Goal: Task Accomplishment & Management: Complete application form

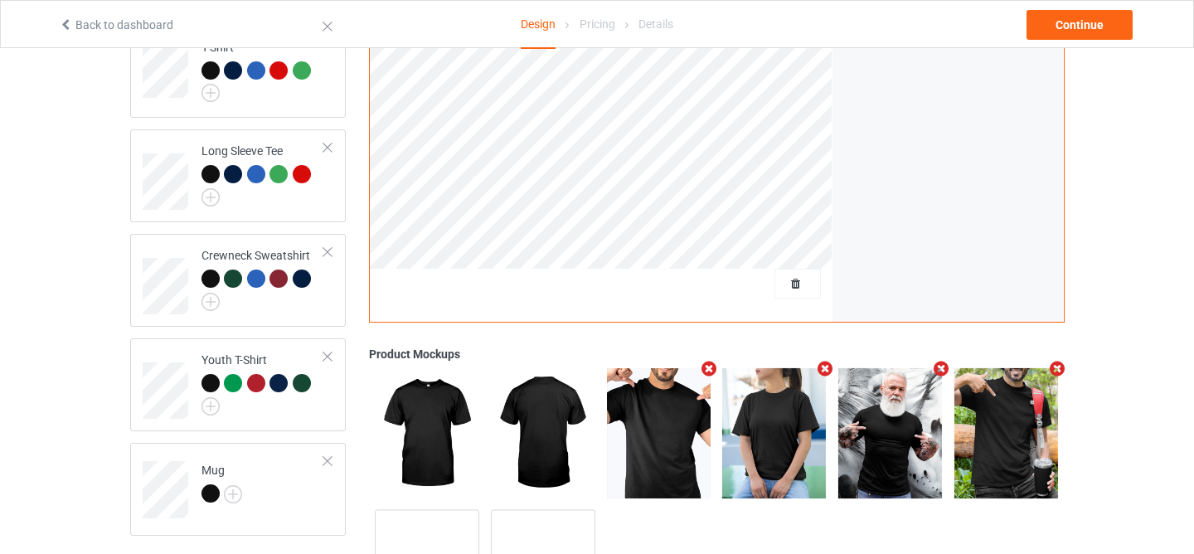
scroll to position [430, 0]
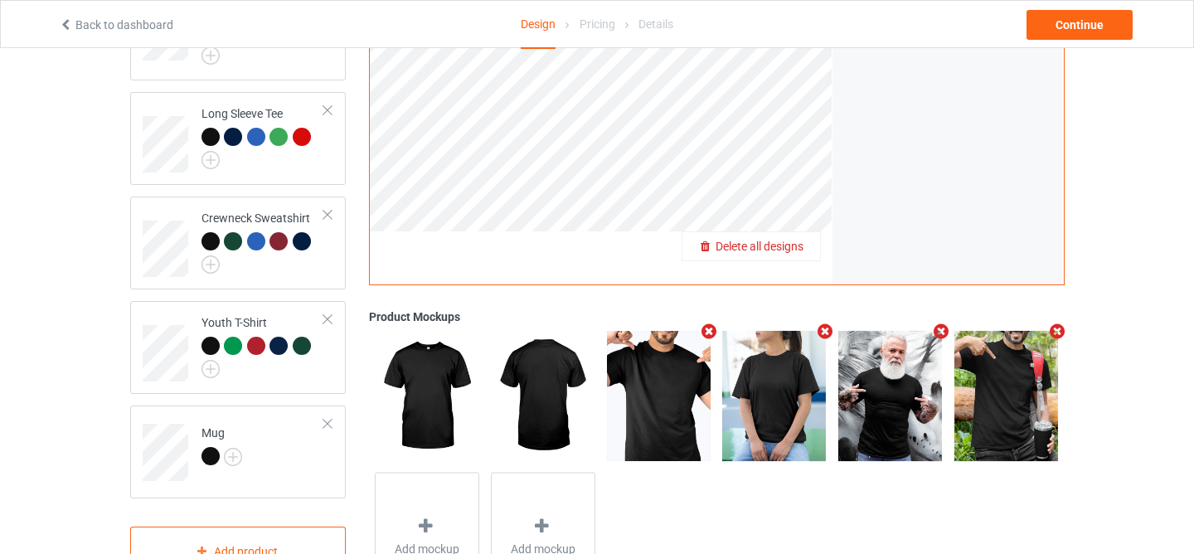
click at [781, 248] on span "Delete all designs" at bounding box center [760, 246] width 88 height 13
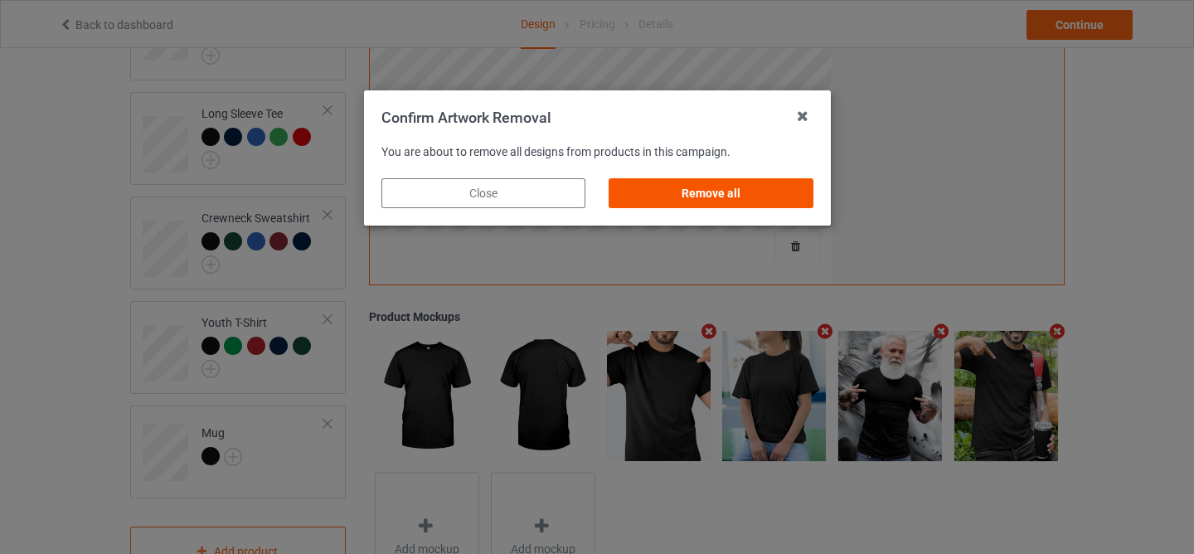
click at [724, 201] on div "Remove all" at bounding box center [711, 193] width 204 height 30
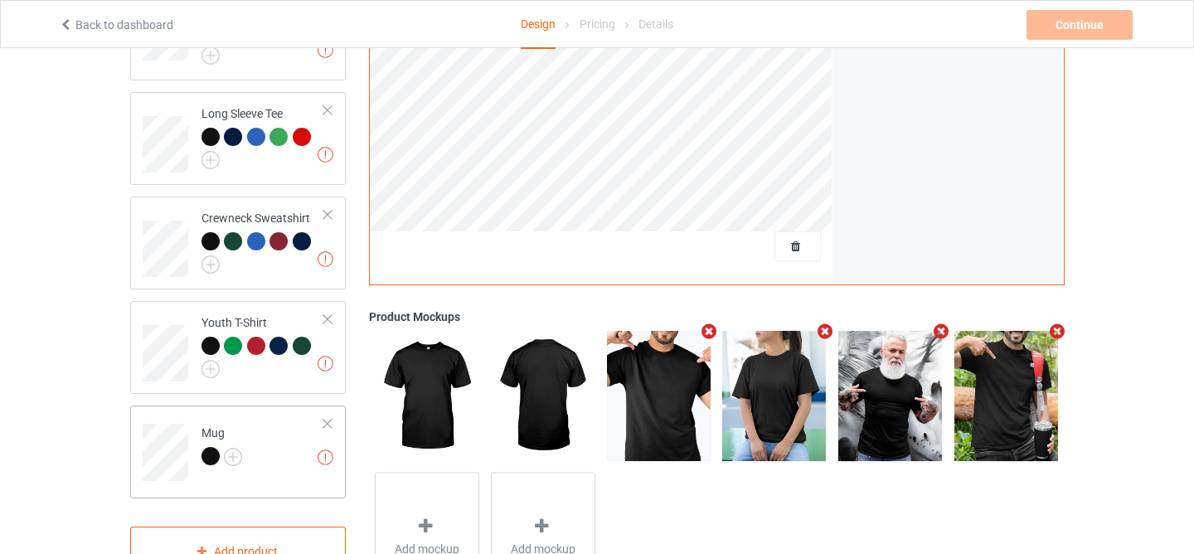
click at [327, 418] on div at bounding box center [328, 424] width 12 height 12
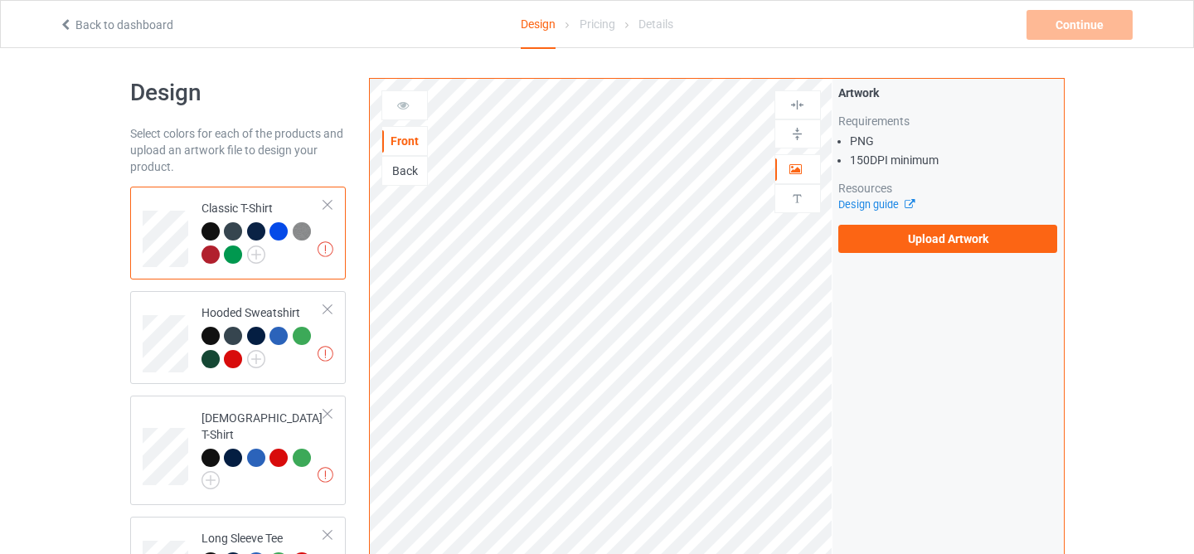
scroll to position [0, 0]
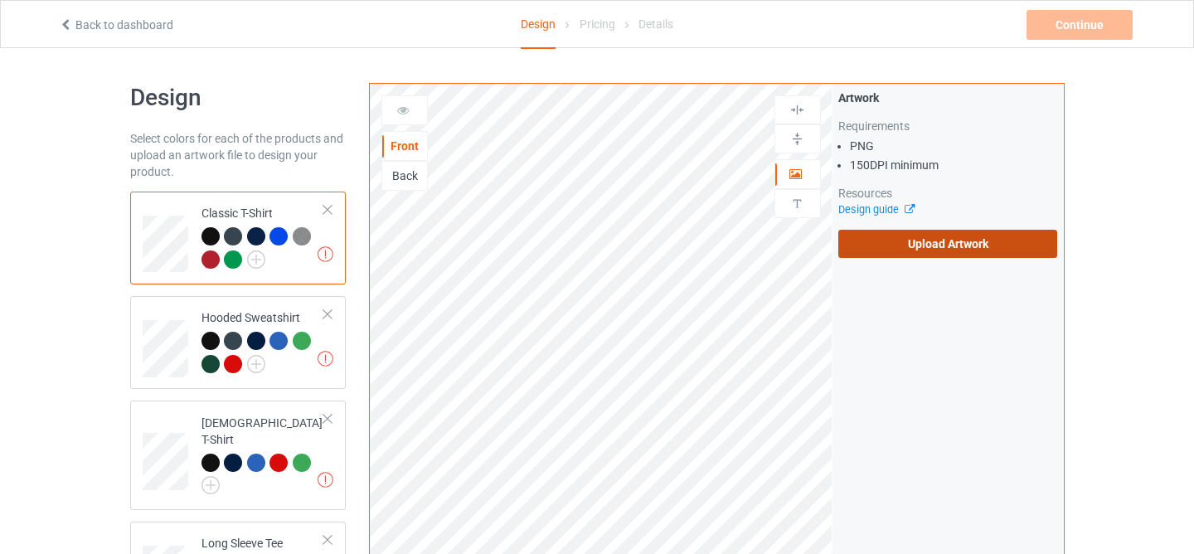
click at [888, 242] on label "Upload Artwork" at bounding box center [948, 244] width 220 height 28
click at [0, 0] on input "Upload Artwork" at bounding box center [0, 0] width 0 height 0
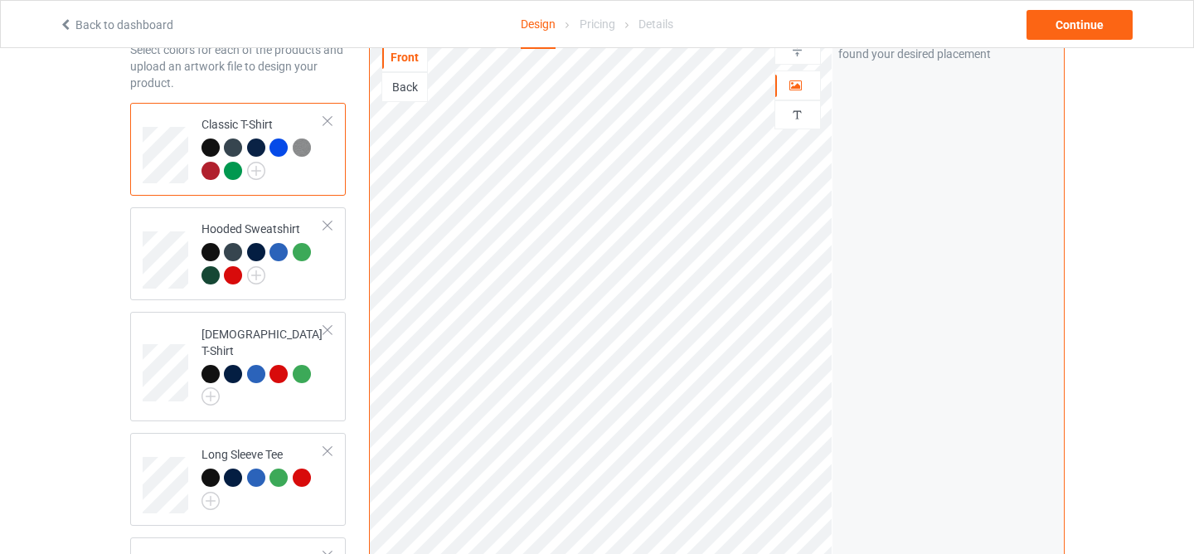
scroll to position [88, 0]
click at [795, 114] on img at bounding box center [797, 116] width 16 height 16
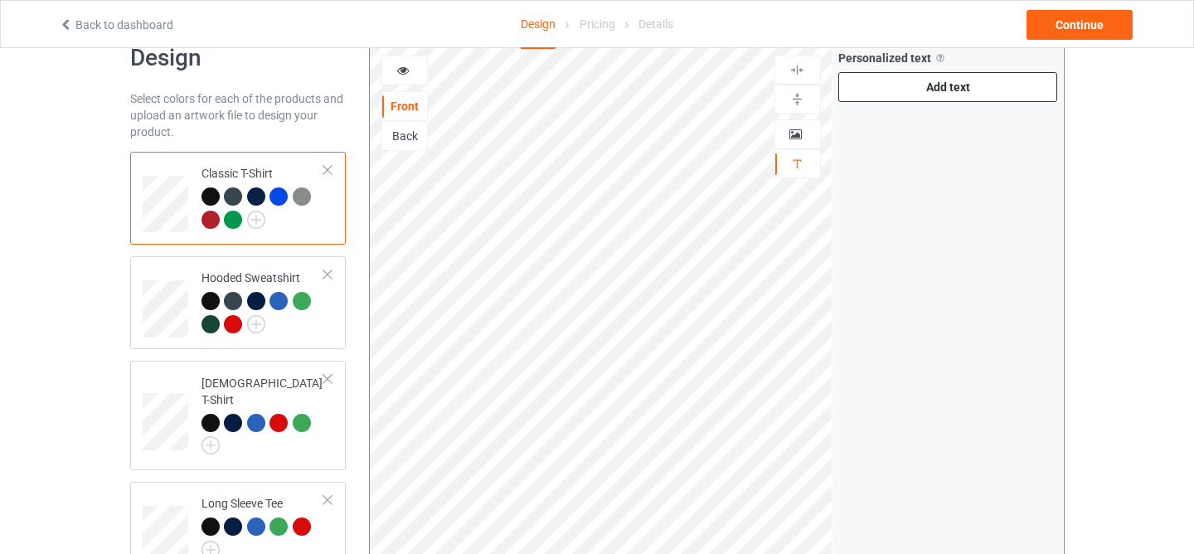
click at [886, 85] on div "Add text" at bounding box center [948, 87] width 220 height 30
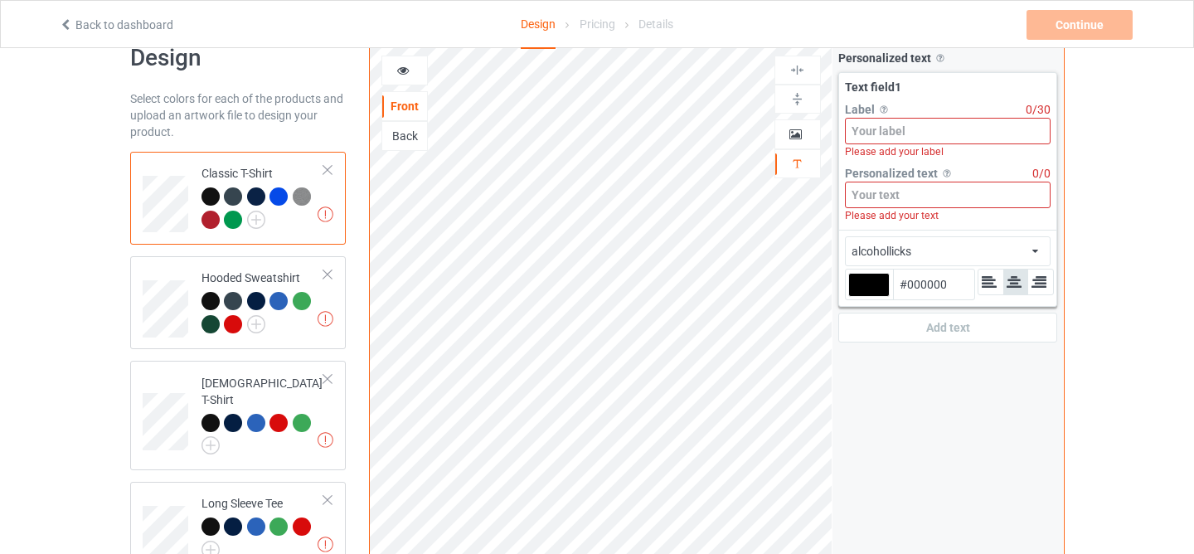
click at [894, 129] on input at bounding box center [948, 131] width 206 height 27
click at [868, 283] on div at bounding box center [868, 285] width 41 height 24
click at [868, 297] on input "#000000" at bounding box center [868, 308] width 41 height 22
click at [891, 131] on input at bounding box center [948, 131] width 206 height 27
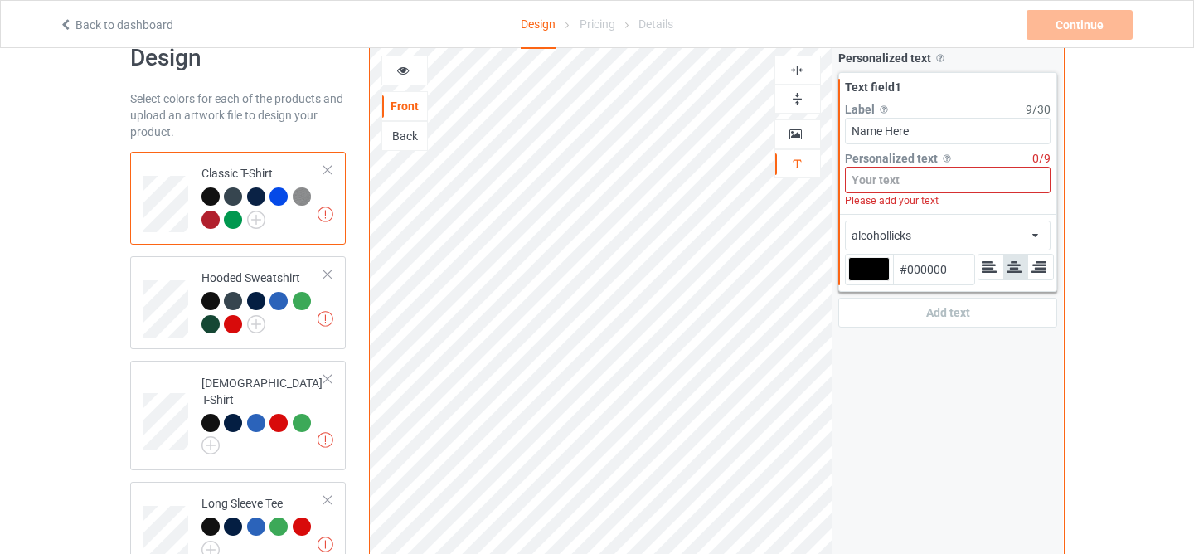
type input "Name Here"
click at [887, 180] on input at bounding box center [948, 180] width 206 height 27
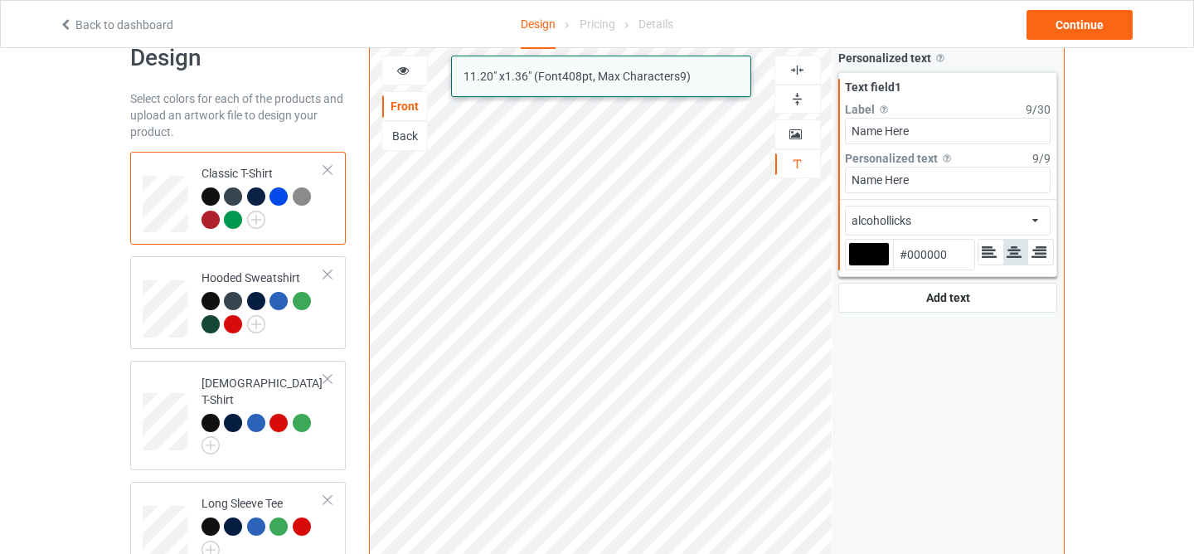
type input "Name Here"
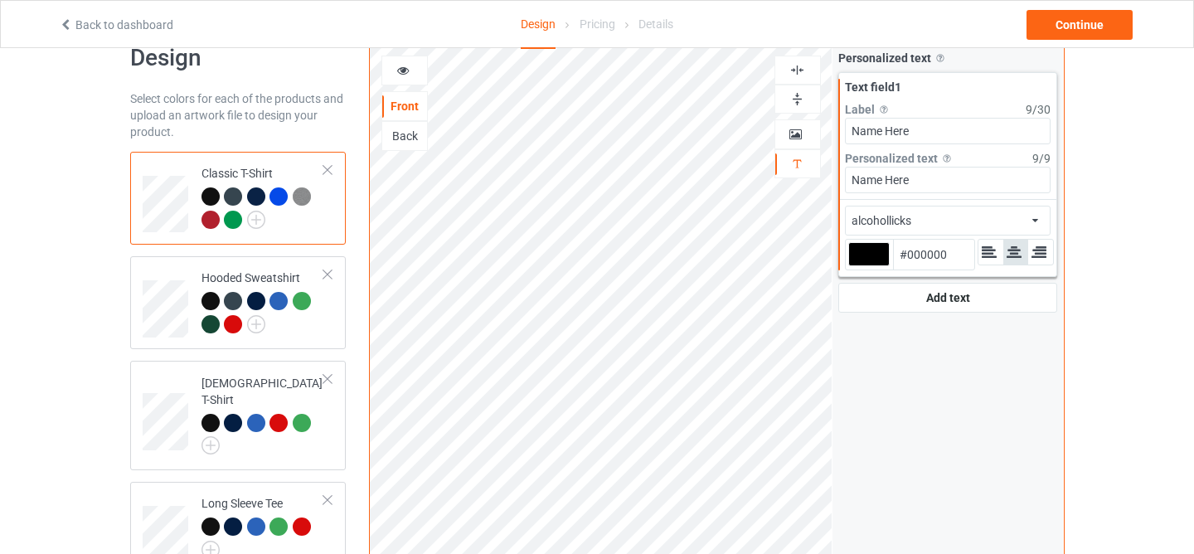
click at [902, 225] on div "alcohollicks" at bounding box center [882, 220] width 60 height 17
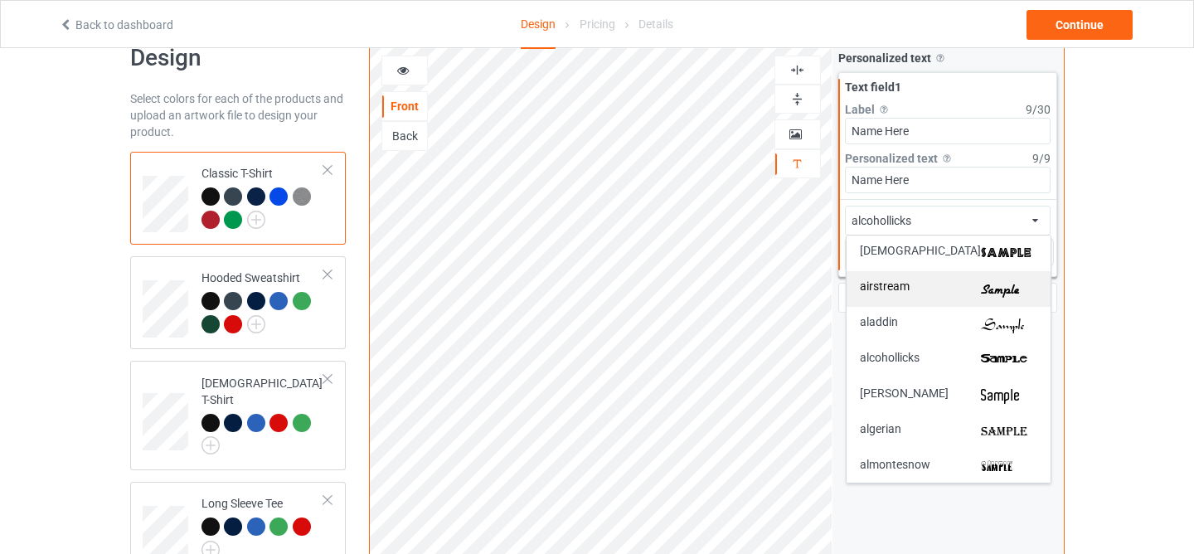
click at [927, 289] on div "airstream" at bounding box center [948, 288] width 177 height 17
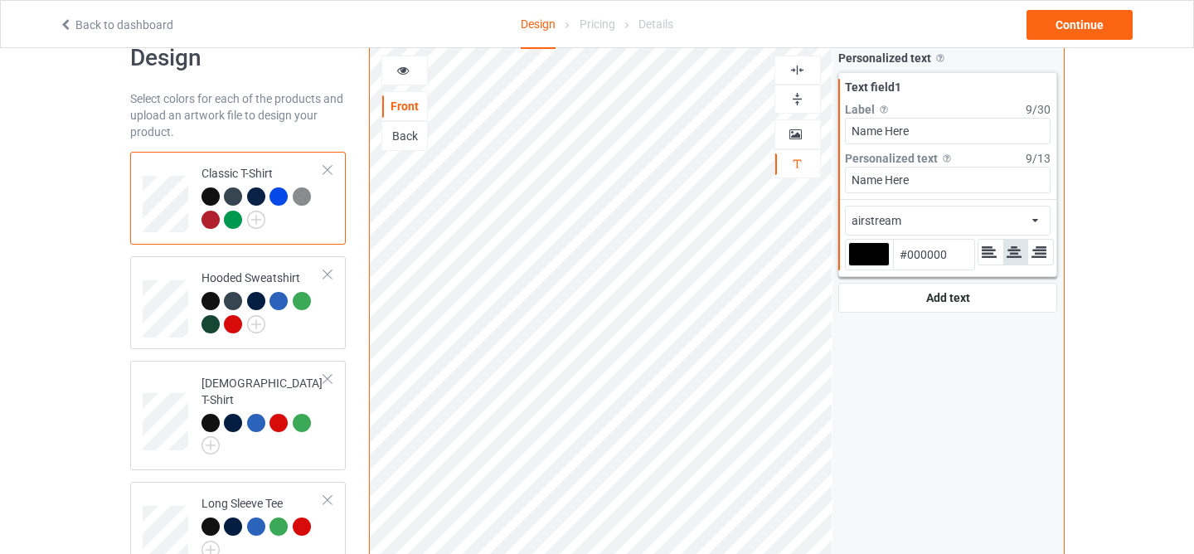
click at [878, 218] on div "airstream" at bounding box center [877, 220] width 50 height 17
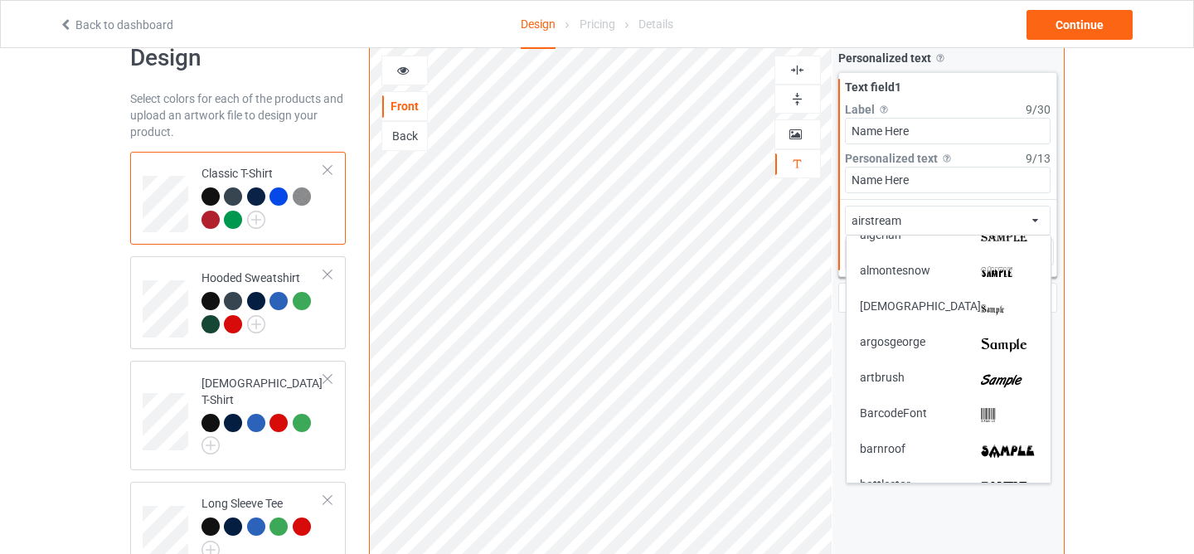
scroll to position [208, 0]
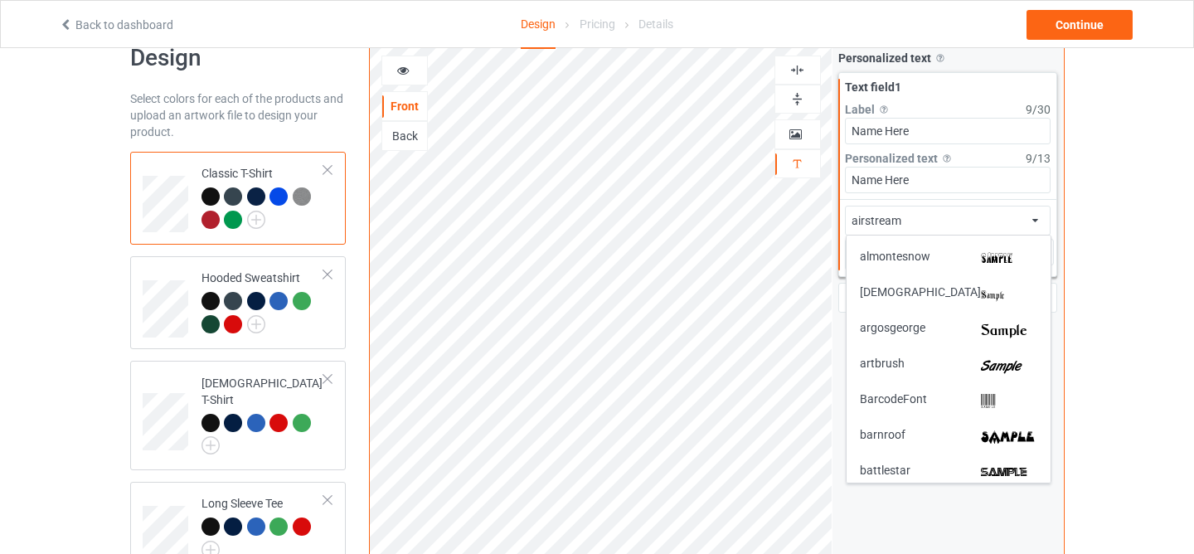
click at [906, 366] on div "artbrush" at bounding box center [948, 365] width 177 height 17
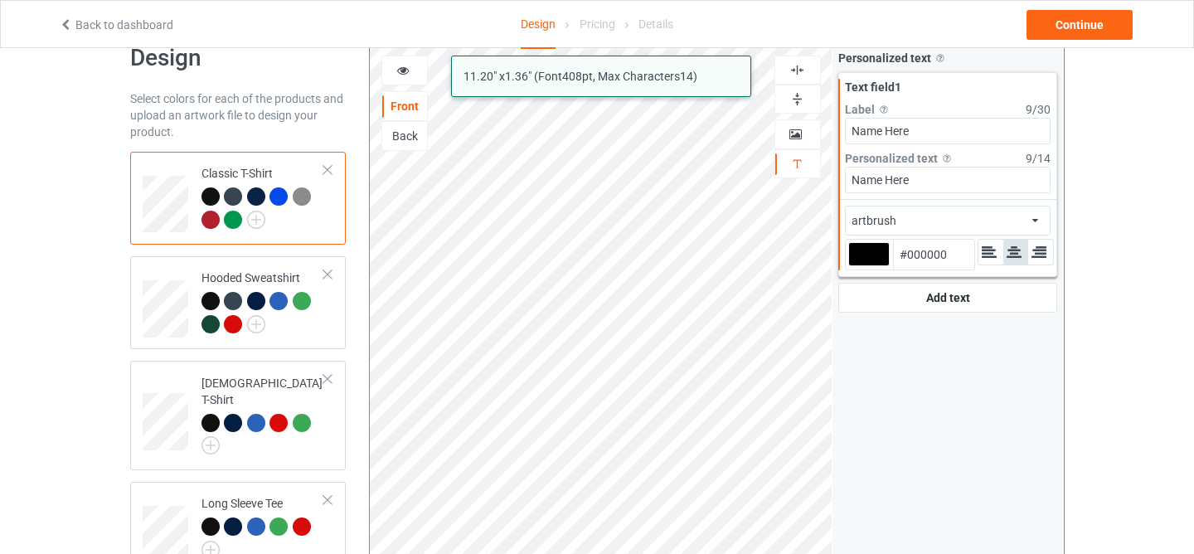
click at [915, 221] on div "artbrush african airstream aladdin alcohollicks [PERSON_NAME] almontesnow angli…" at bounding box center [948, 221] width 206 height 30
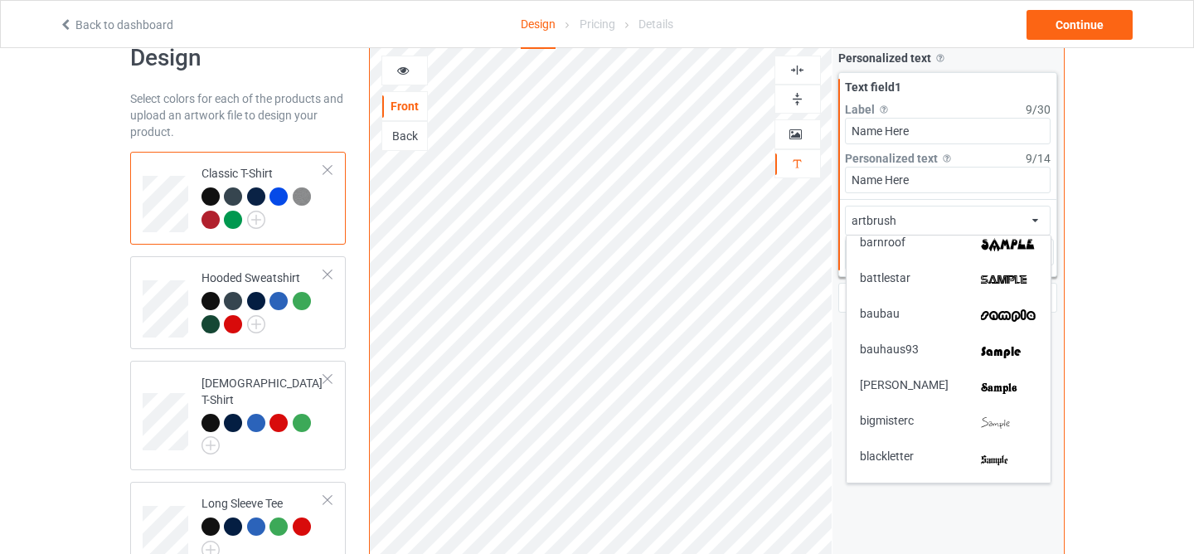
scroll to position [401, 0]
click at [931, 379] on div "[PERSON_NAME]" at bounding box center [948, 386] width 177 height 17
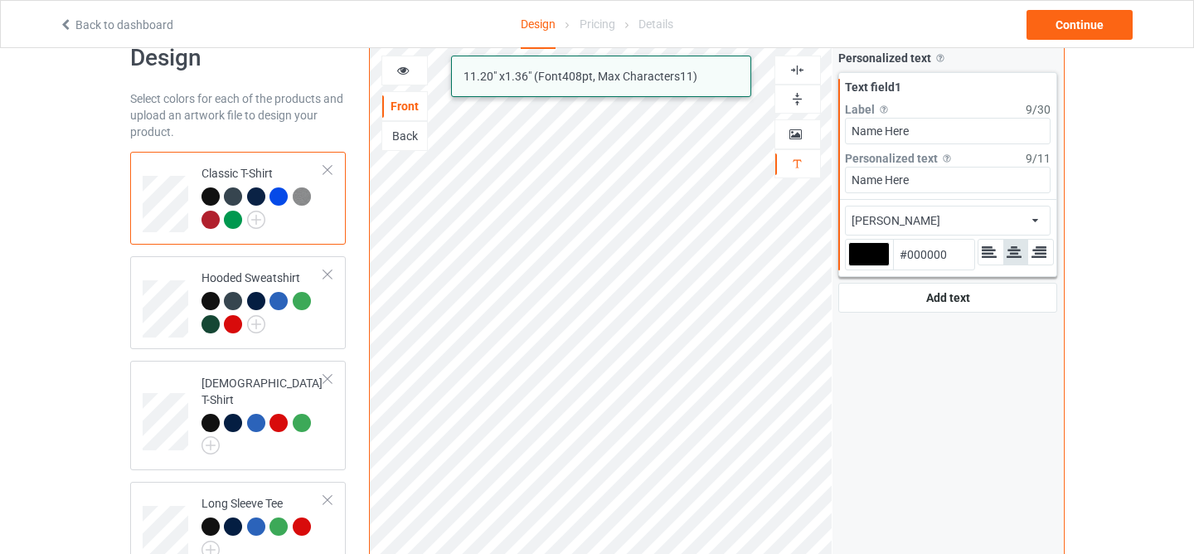
click at [920, 224] on div "[PERSON_NAME] african airstream aladdin alcohollicks [PERSON_NAME] almontesnow …" at bounding box center [948, 221] width 206 height 30
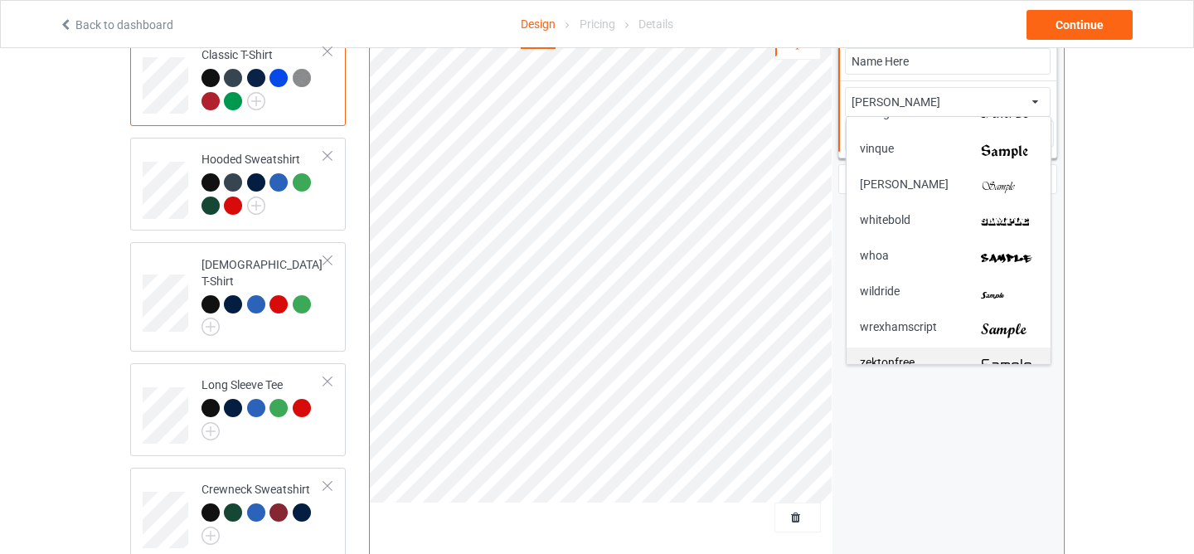
scroll to position [3729, 0]
click at [938, 337] on div "wrexhamscript" at bounding box center [948, 327] width 177 height 17
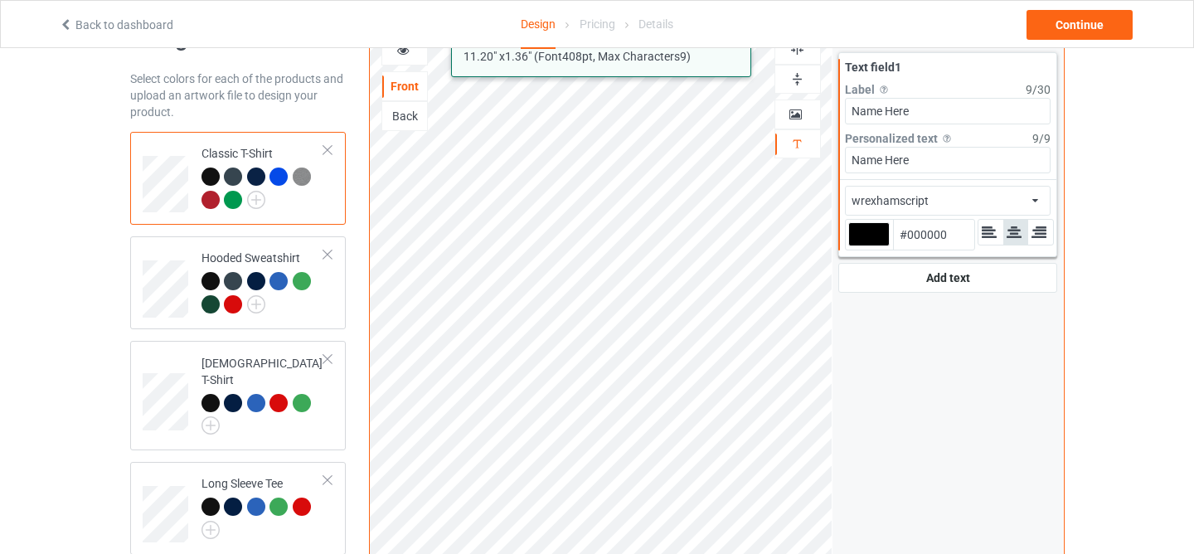
scroll to position [0, 0]
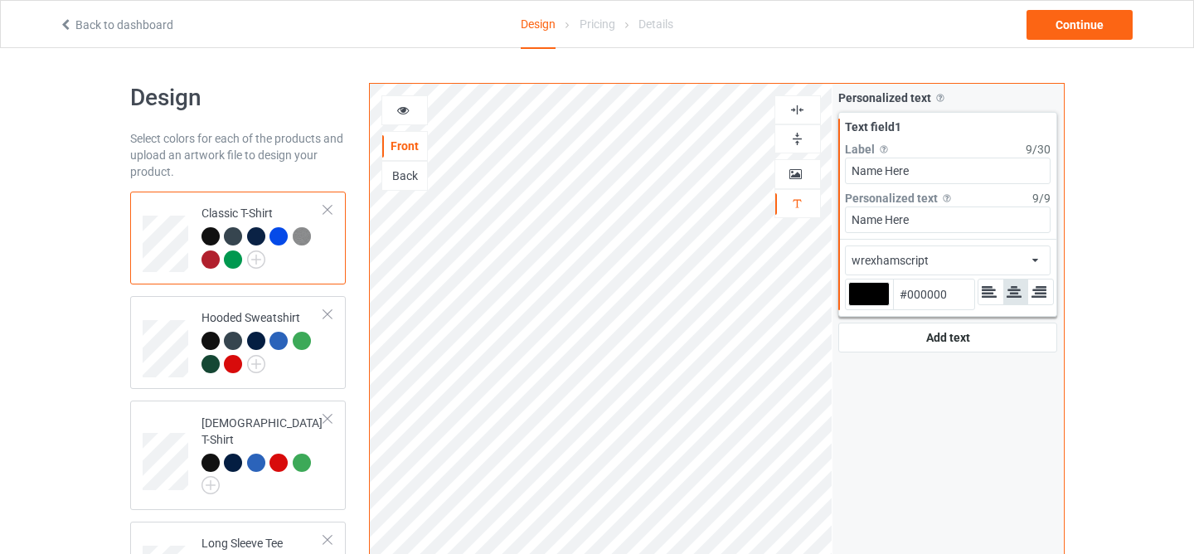
click at [927, 253] on div "wrexhamscript" at bounding box center [890, 260] width 77 height 17
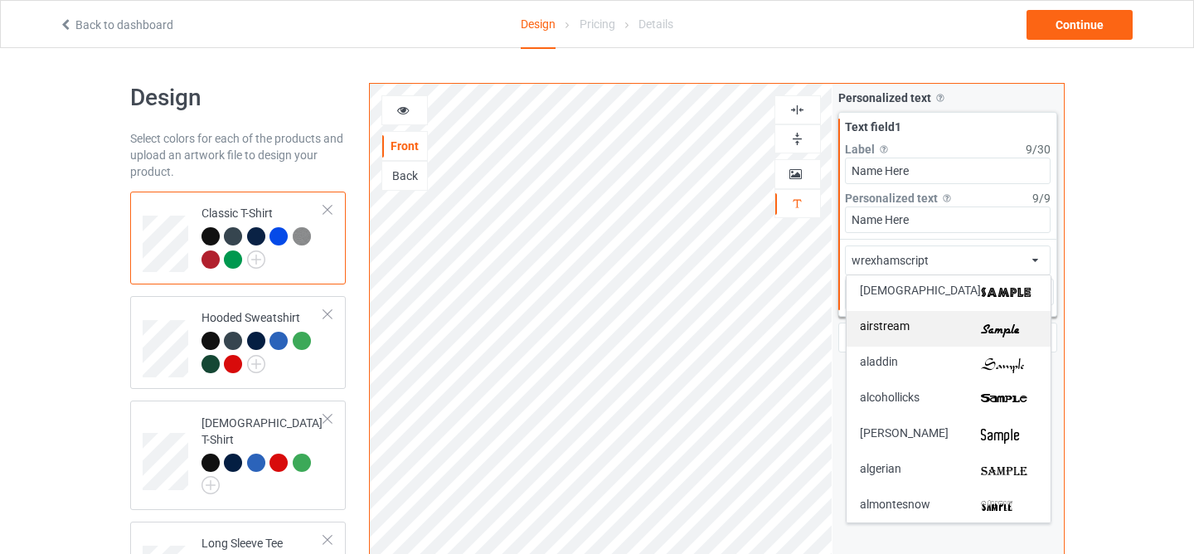
click at [941, 331] on div "airstream" at bounding box center [948, 328] width 177 height 17
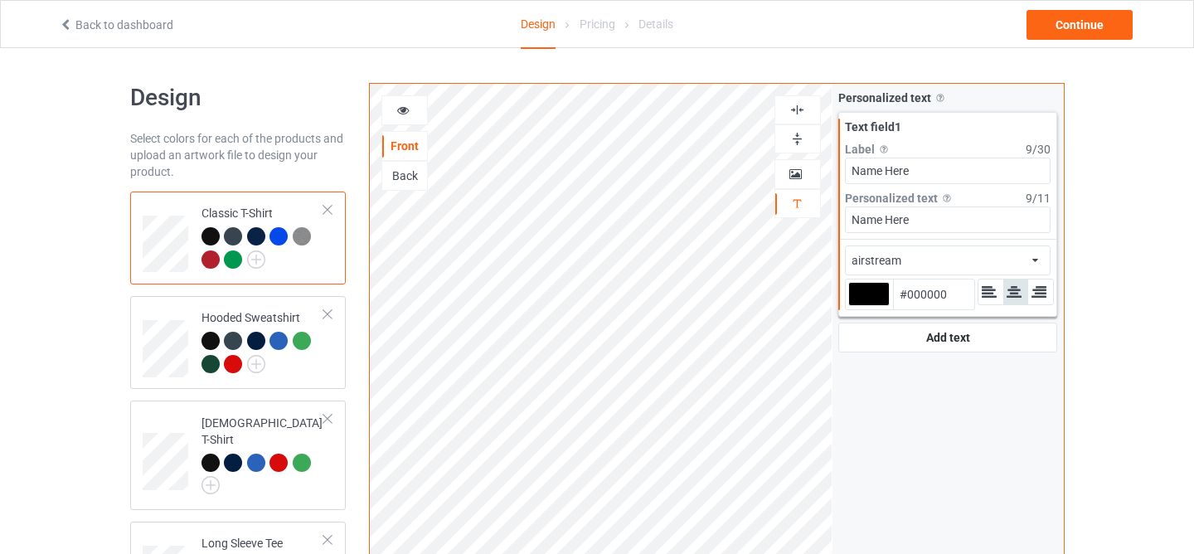
click at [918, 265] on div "airstream african airstream aladdin alcohollicks [PERSON_NAME] almontesnow angl…" at bounding box center [948, 260] width 206 height 30
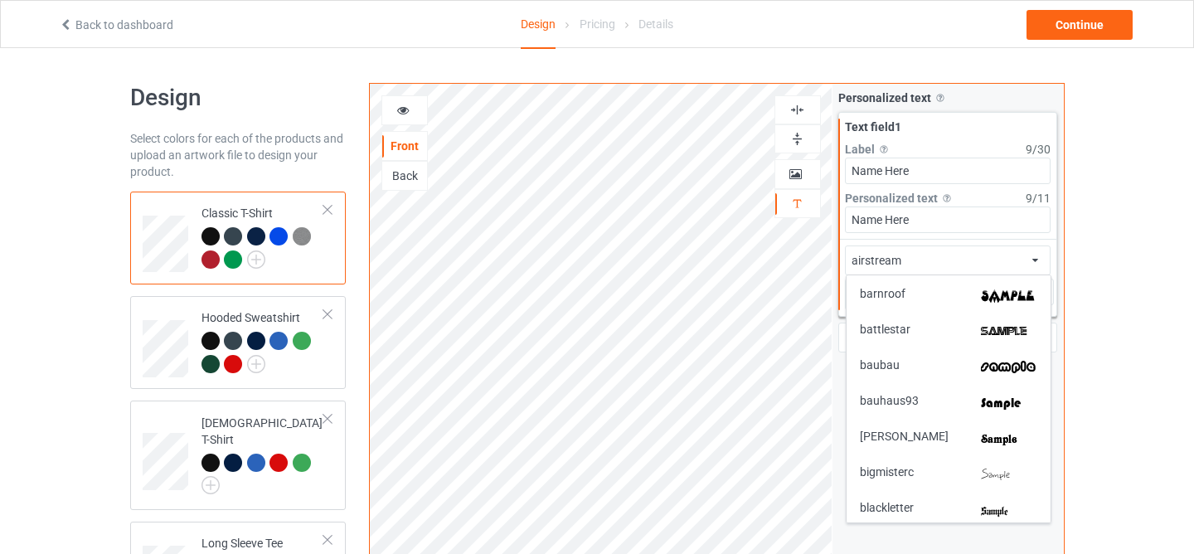
scroll to position [405, 0]
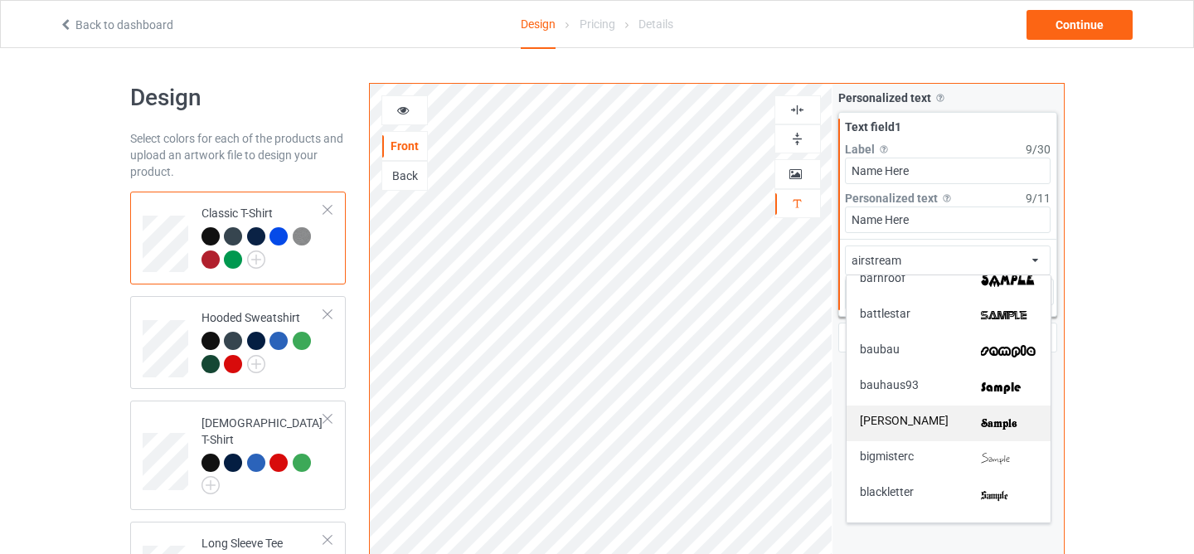
click at [954, 419] on div "[PERSON_NAME]" at bounding box center [948, 423] width 177 height 17
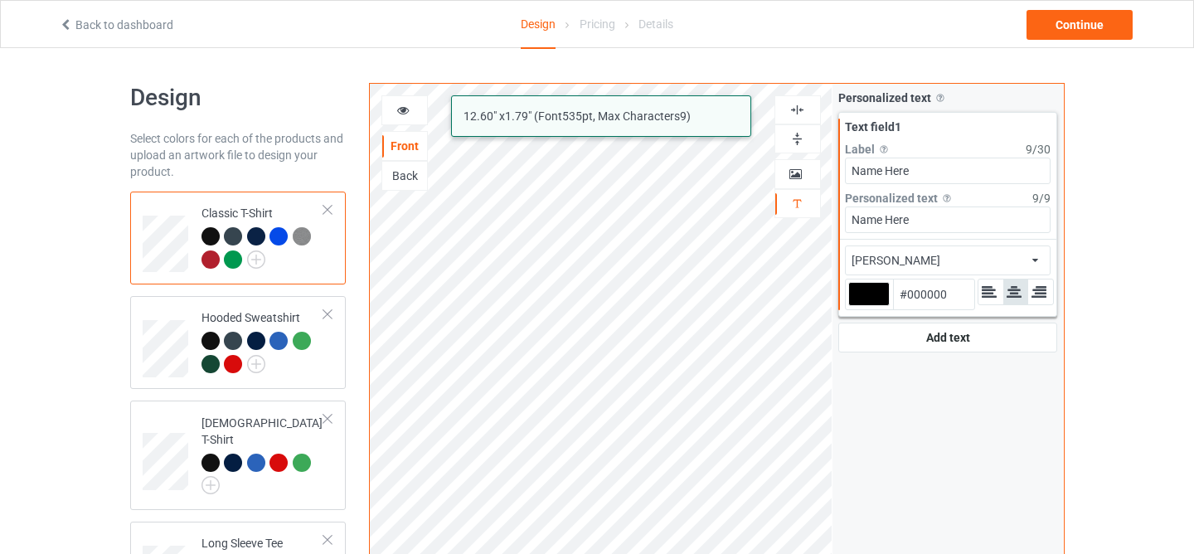
click at [930, 272] on div "[PERSON_NAME] african airstream aladdin alcohollicks [PERSON_NAME] almontesnow …" at bounding box center [948, 260] width 206 height 30
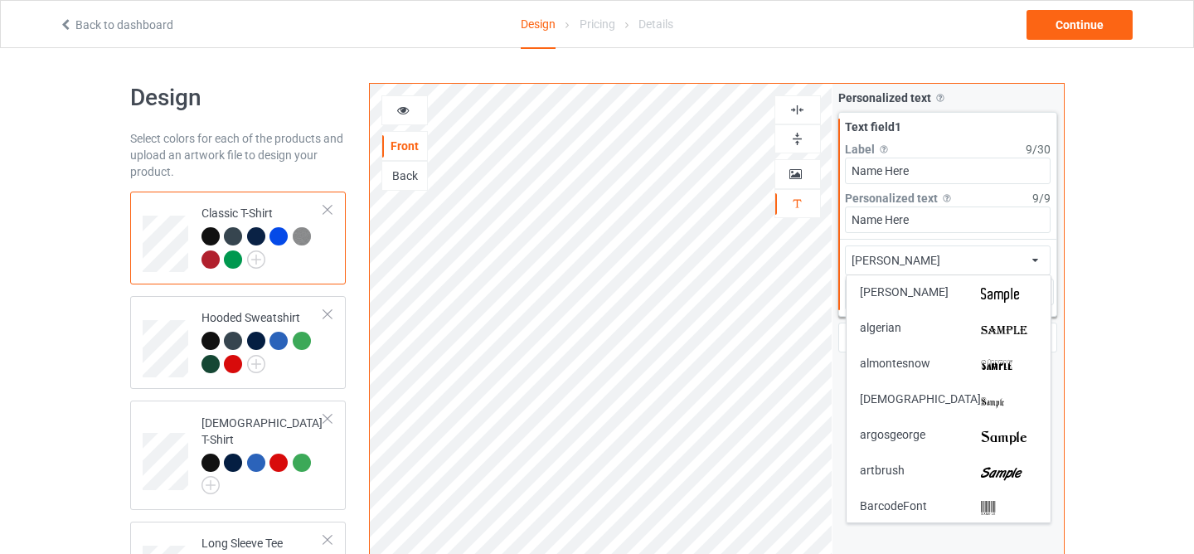
scroll to position [0, 0]
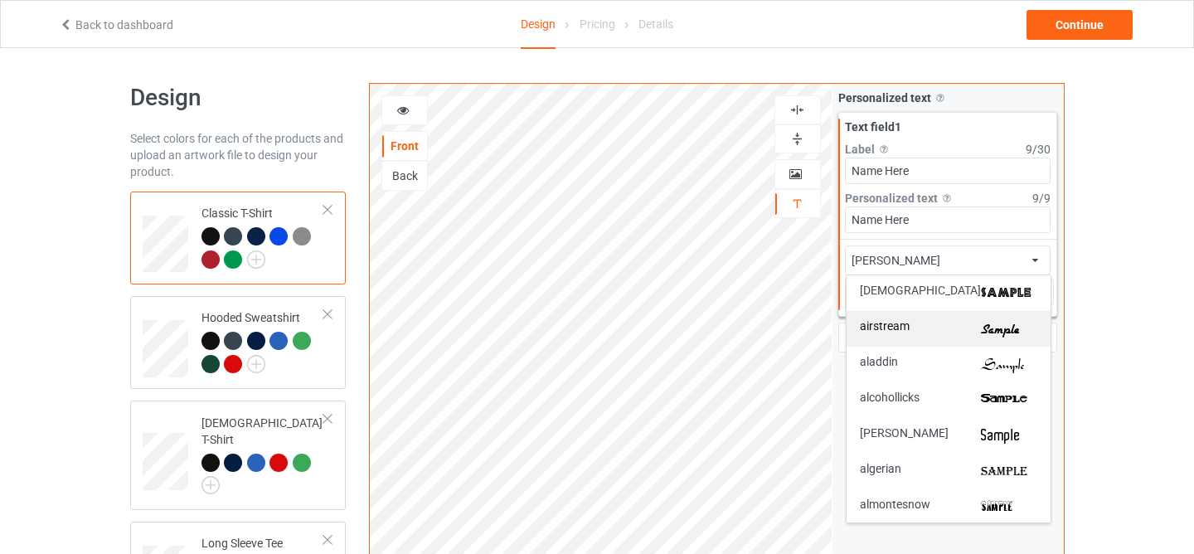
click at [939, 333] on div "airstream" at bounding box center [948, 328] width 177 height 17
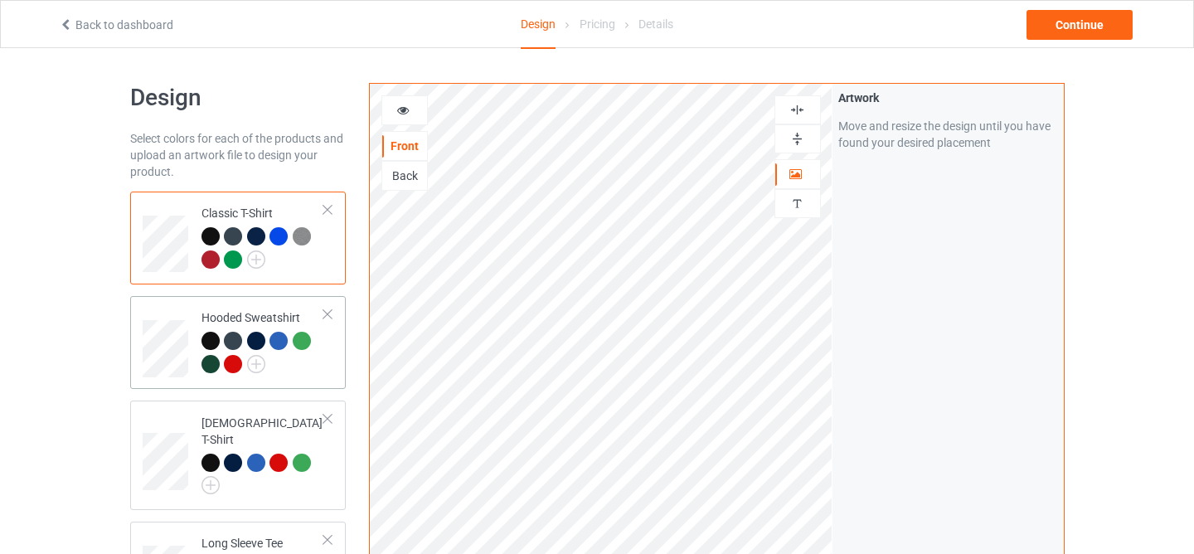
click at [324, 335] on td "Hooded Sweatshirt" at bounding box center [263, 343] width 142 height 80
click at [306, 264] on div at bounding box center [264, 250] width 124 height 46
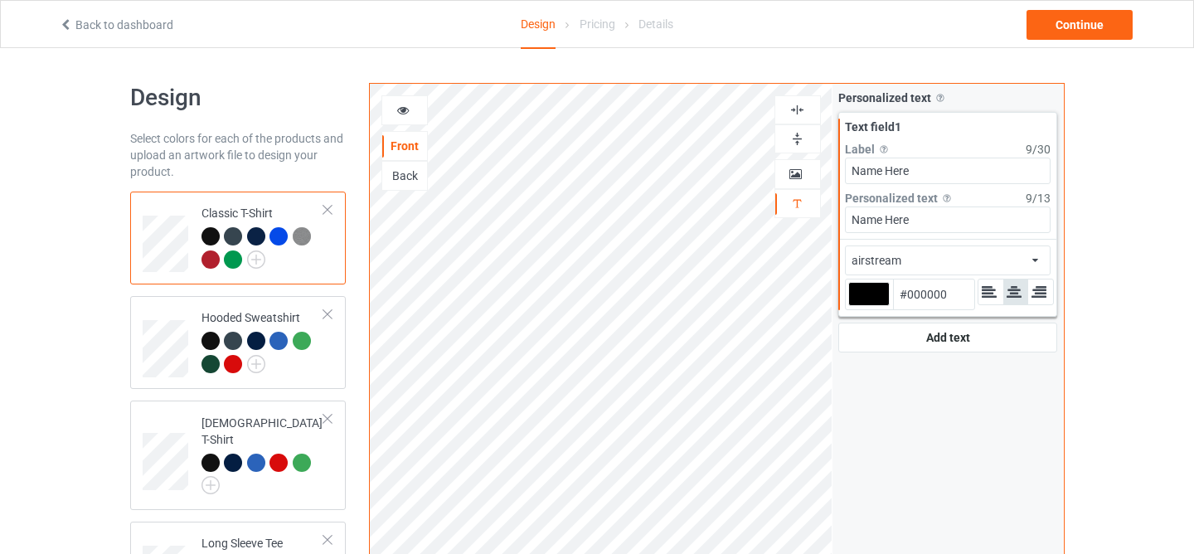
click at [868, 295] on div at bounding box center [868, 294] width 41 height 24
click at [868, 306] on input "#000000" at bounding box center [868, 317] width 41 height 22
type input "#877373"
type input "#927c7c"
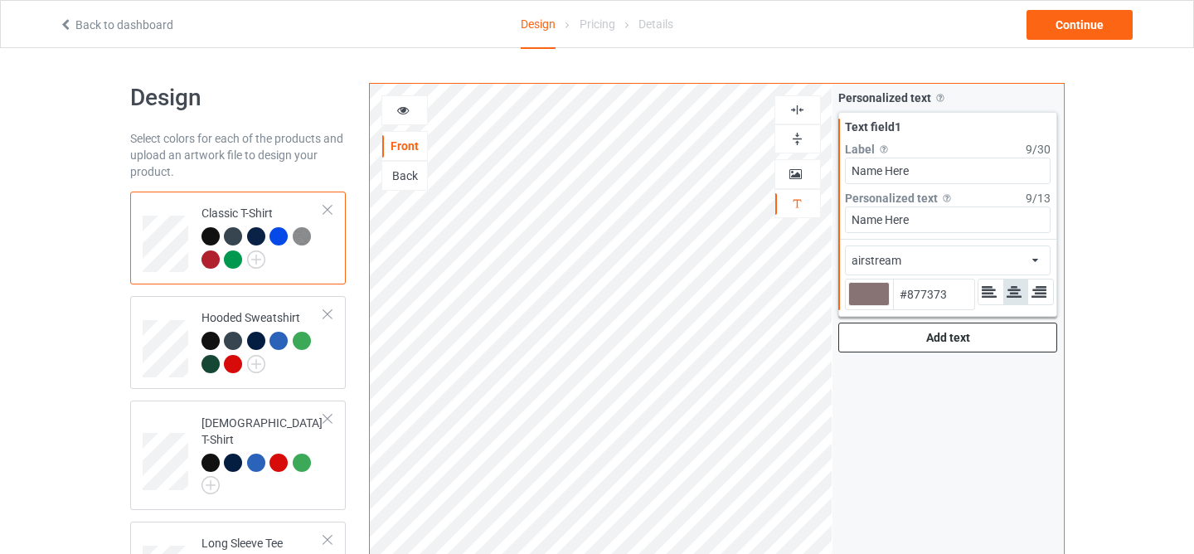
type input "#927C7C"
type input "#9c8686"
type input "#9C8686"
type input "#b7a4a4"
type input "#B7A4A4"
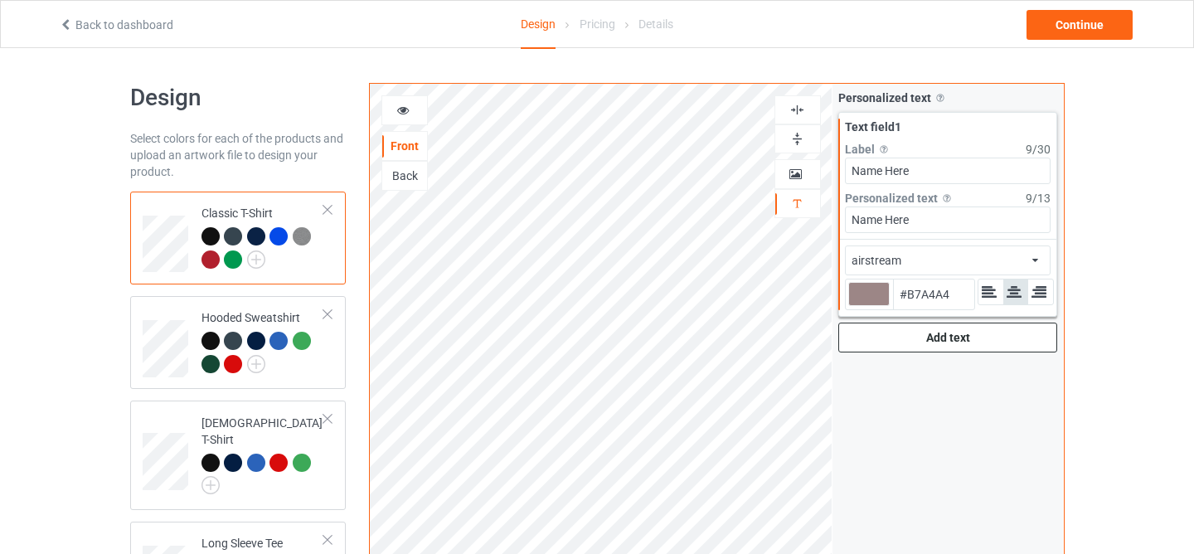
type input "#bca9a9"
type input "#BCA9A9"
type input "#fffafa"
type input "#FFFAFA"
type input "#ffffff"
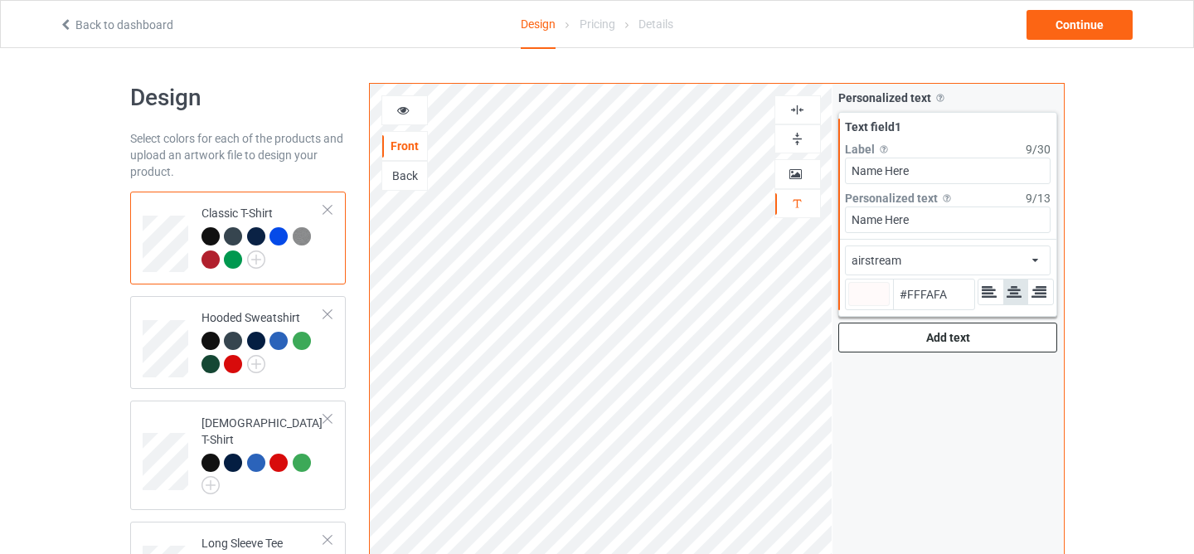
type input "#FFFFFF"
click at [1119, 231] on div "Design Select colors for each of the products and upload an artwork file to des…" at bounding box center [597, 560] width 1194 height 1025
type input "#ffffff"
click at [322, 355] on div at bounding box center [264, 355] width 124 height 46
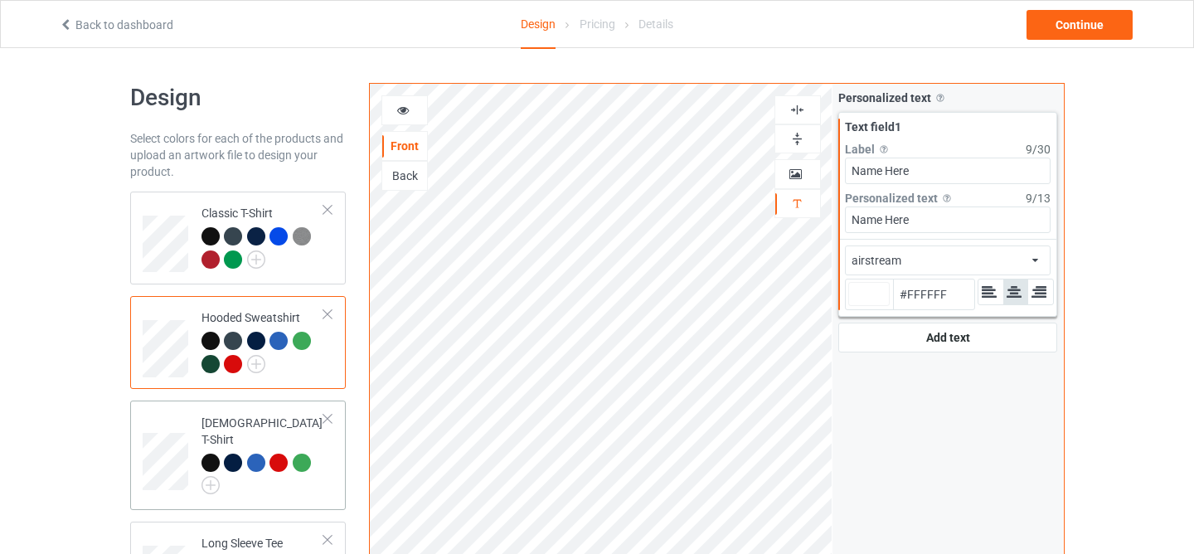
click at [335, 476] on div "[DEMOGRAPHIC_DATA] T-Shirt" at bounding box center [238, 455] width 216 height 109
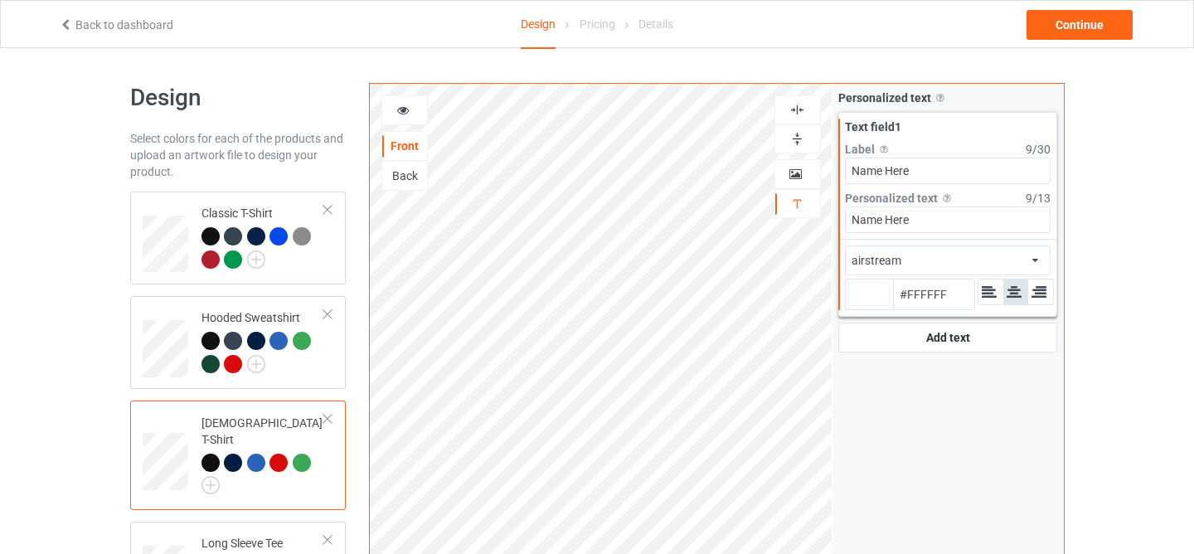
type input "#ffffff"
click at [1071, 31] on div "Continue" at bounding box center [1080, 25] width 106 height 30
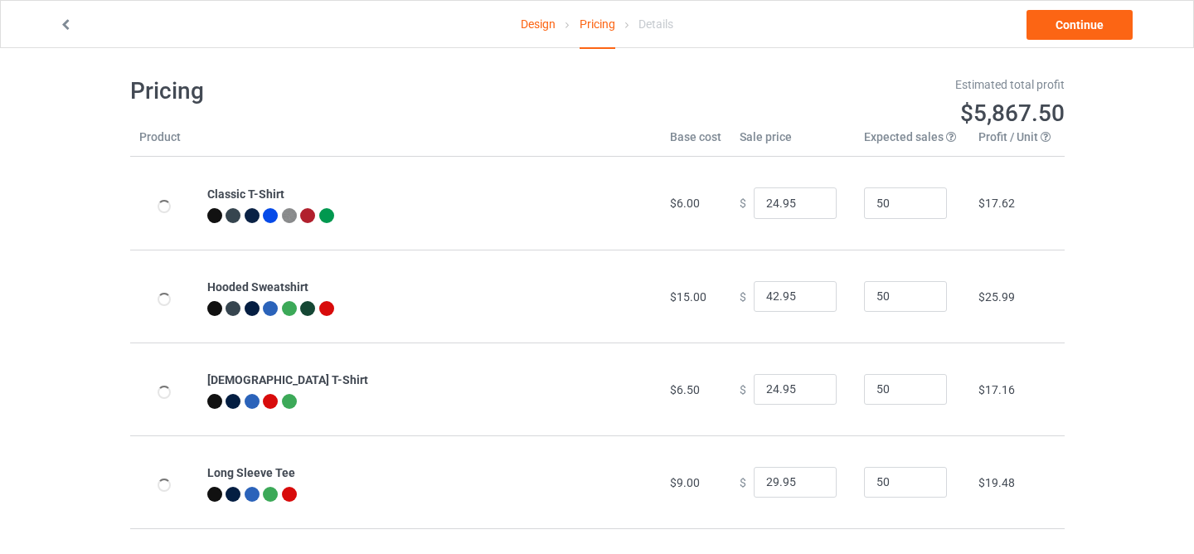
scroll to position [202, 0]
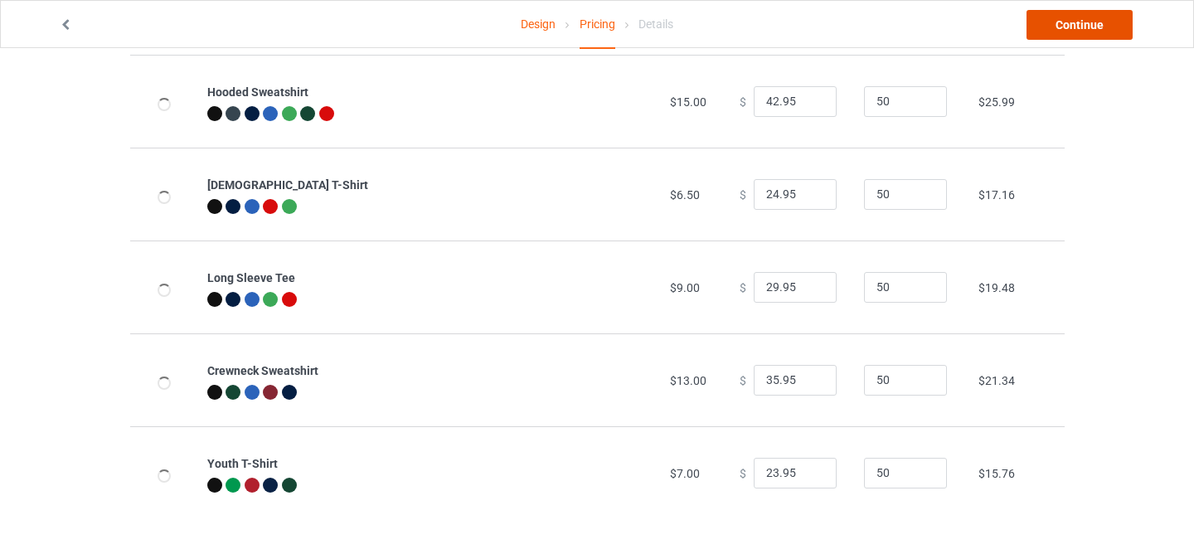
click at [1081, 22] on link "Continue" at bounding box center [1080, 25] width 106 height 30
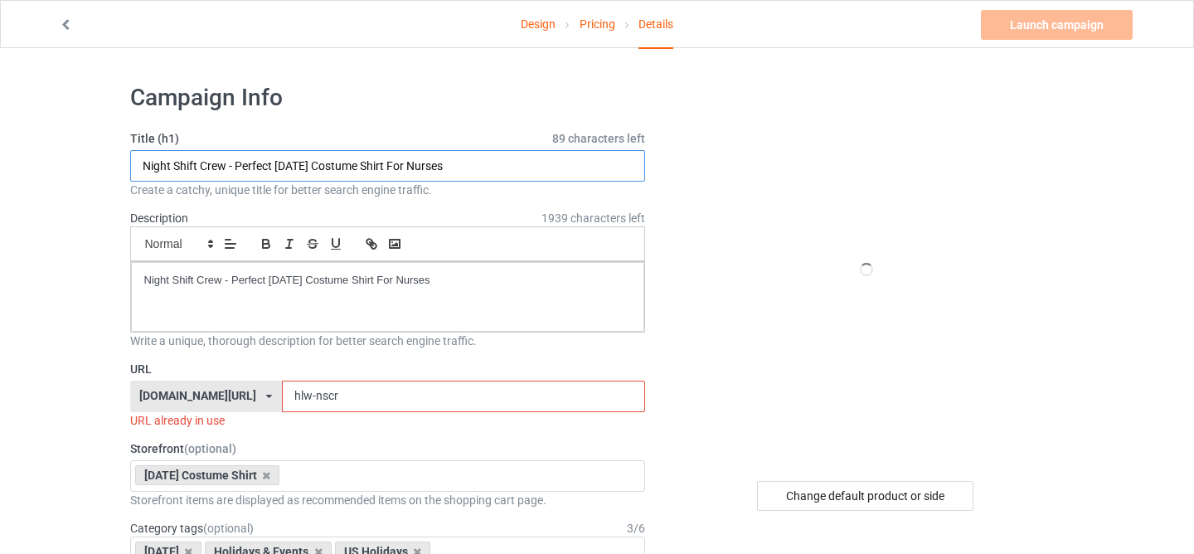
click at [410, 166] on input "Night Shift Crew - Perfect [DATE] Costume Shirt For Nurses" at bounding box center [388, 166] width 516 height 32
paste input "The Boo Crew Shirts, Custom [DATE] Shirts, Kids [DATE] Shirts, [DATE] Party Shi…"
click at [393, 169] on input "The Boo Crew Shirts, Custom [DATE] Shirts, Kids [DATE] Shirts, [DATE] Party Shi…" at bounding box center [388, 166] width 516 height 32
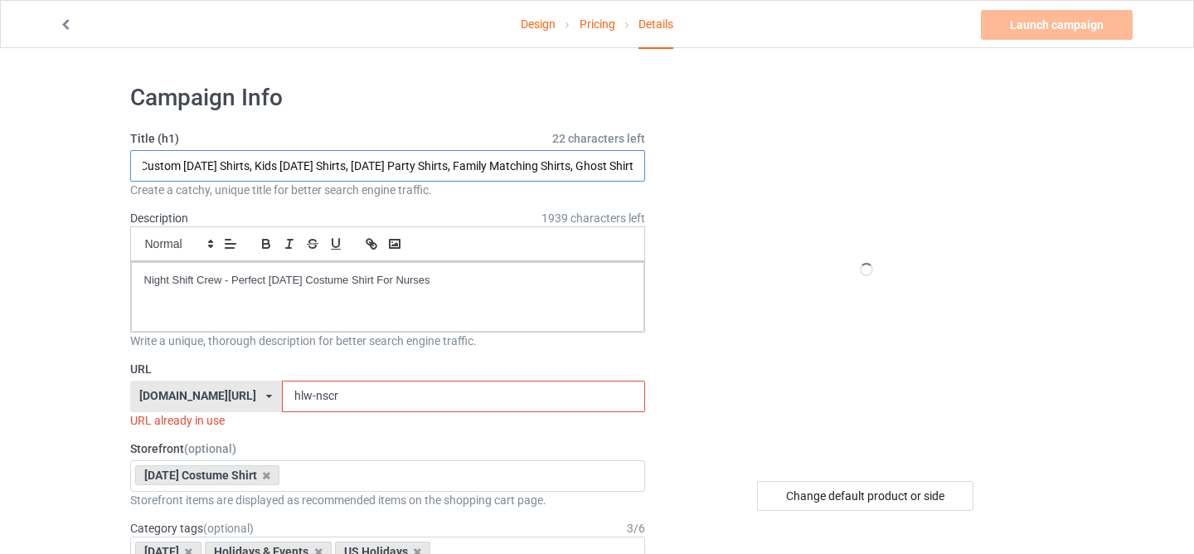
scroll to position [0, 177]
click at [379, 169] on input "The Boo Crew Shirts, Custom [DATE] Shirts, Kids [DATE] Shirts, [DATE] Party Shi…" at bounding box center [388, 166] width 516 height 32
type input "The Boo Crew Shirts, Custom [DATE] Shirts, Kids [DATE] Shirts, [DATE] Party Shi…"
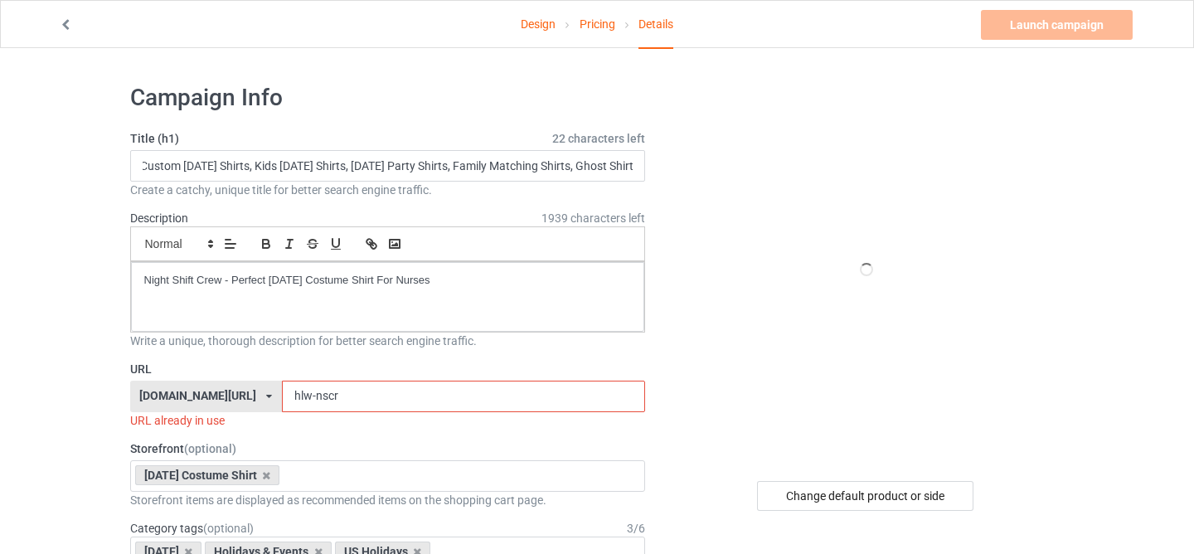
click at [338, 340] on div "Write a unique, thorough description for better search engine traffic." at bounding box center [388, 341] width 516 height 17
click at [373, 289] on div "Night Shift Crew - Perfect [DATE] Costume Shirt For Nurses" at bounding box center [388, 297] width 514 height 70
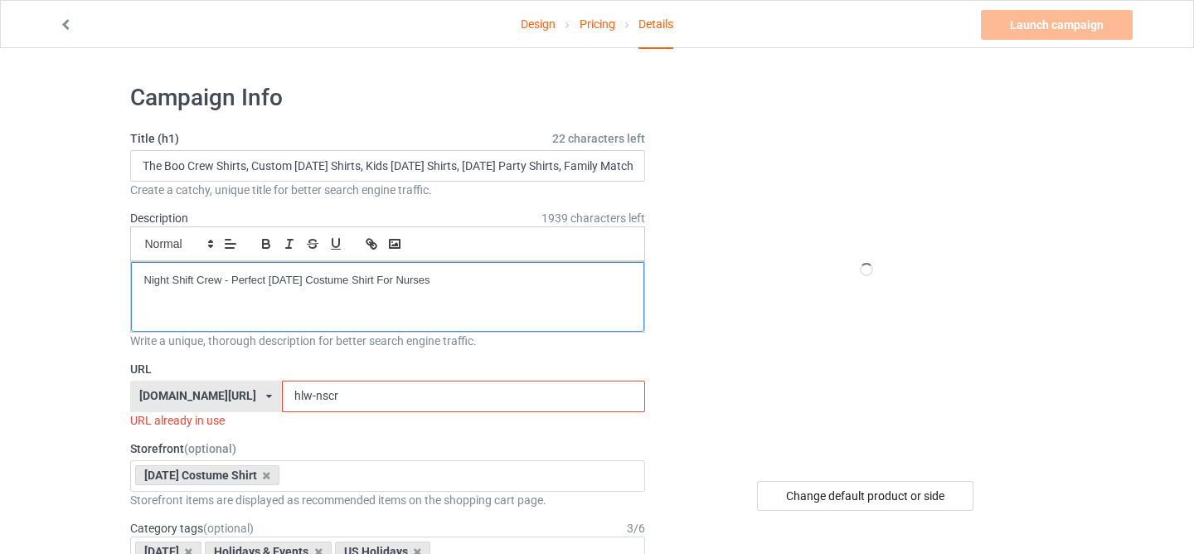
click at [373, 289] on div "Night Shift Crew - Perfect [DATE] Costume Shirt For Nurses" at bounding box center [388, 297] width 514 height 70
click at [351, 299] on p "The Boo Crew Shirts, Custom [DATE] Shirts, Kids [DATE] Shirts, [DATE] Party Shi…" at bounding box center [388, 288] width 488 height 31
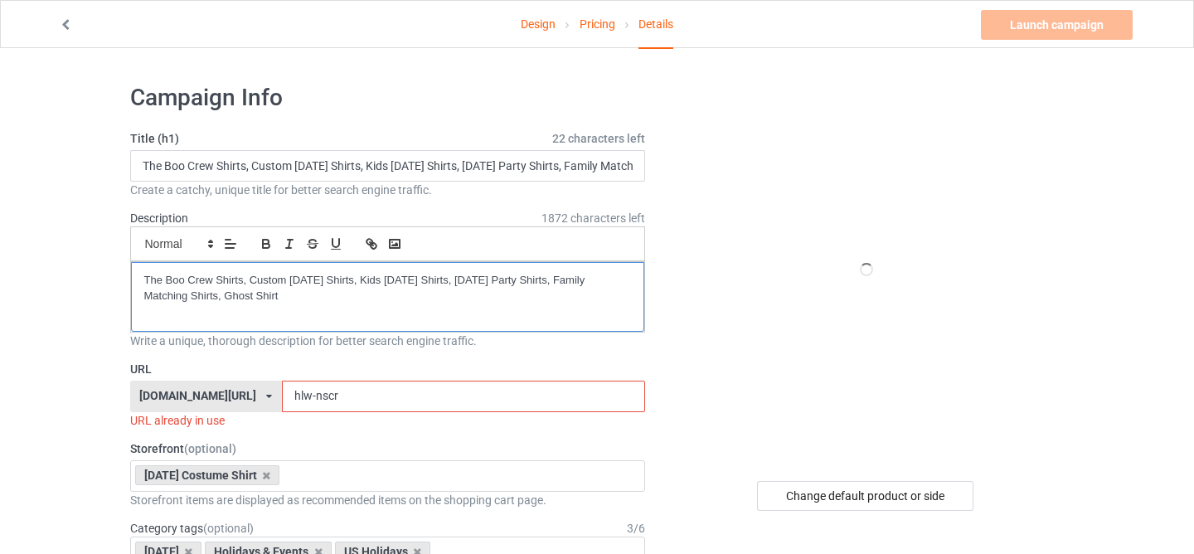
click at [351, 299] on p "The Boo Crew Shirts, Custom [DATE] Shirts, Kids [DATE] Shirts, [DATE] Party Shi…" at bounding box center [388, 288] width 488 height 31
click at [284, 247] on icon "button" at bounding box center [289, 243] width 15 height 15
click at [265, 242] on icon "button" at bounding box center [266, 243] width 15 height 15
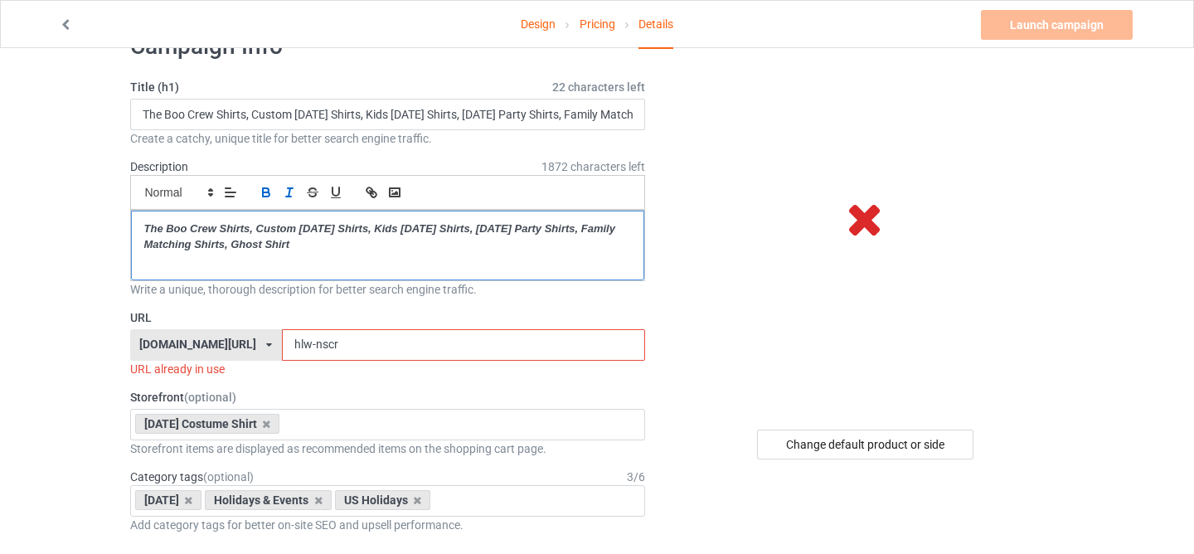
scroll to position [56, 0]
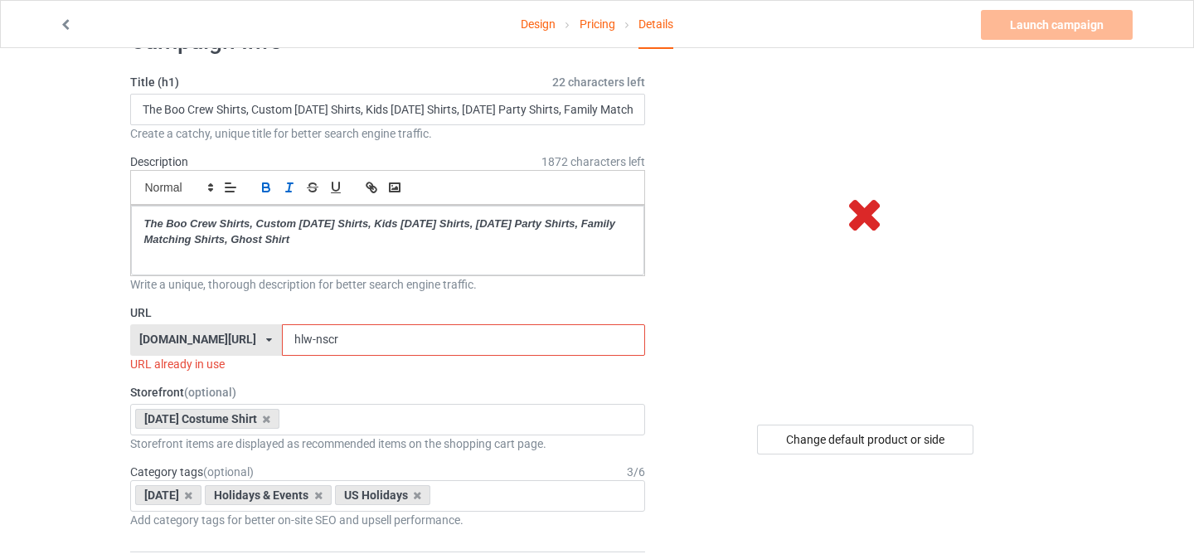
drag, startPoint x: 298, startPoint y: 341, endPoint x: 472, endPoint y: 344, distance: 174.2
click at [472, 344] on input "hlw-nscr" at bounding box center [463, 340] width 363 height 32
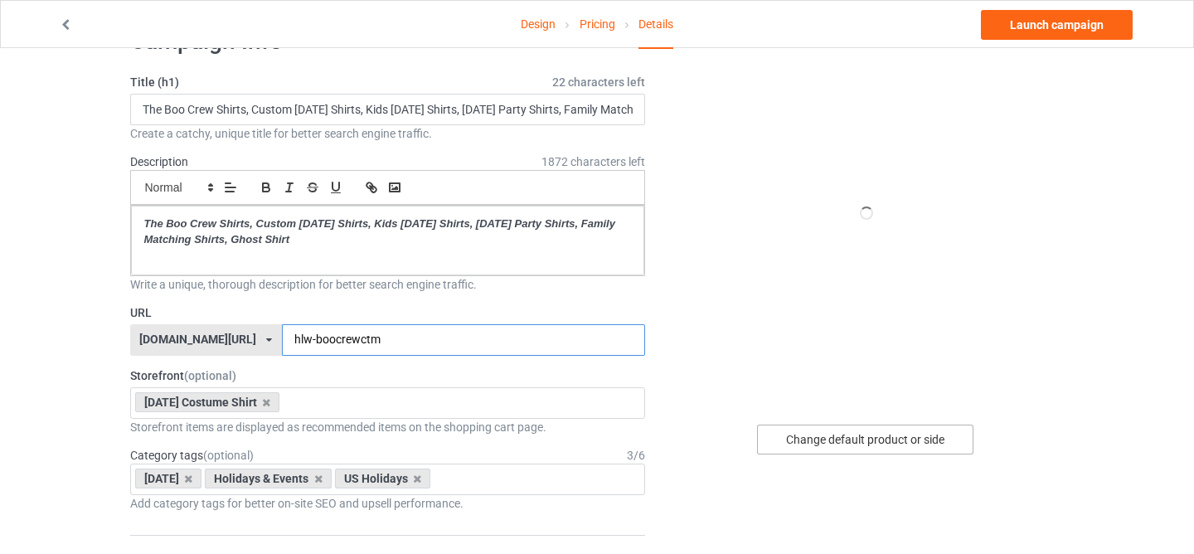
type input "hlw-boocrewctm"
click at [843, 435] on div "Change default product or side" at bounding box center [865, 440] width 216 height 30
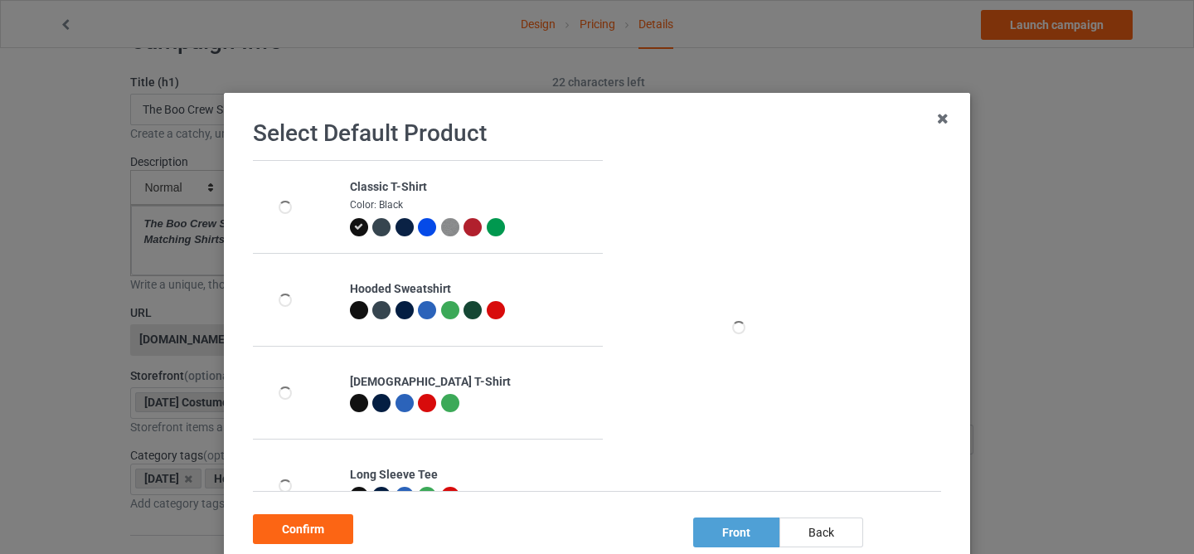
click at [362, 231] on icon at bounding box center [358, 226] width 9 height 9
click at [326, 525] on div "Confirm" at bounding box center [303, 529] width 100 height 30
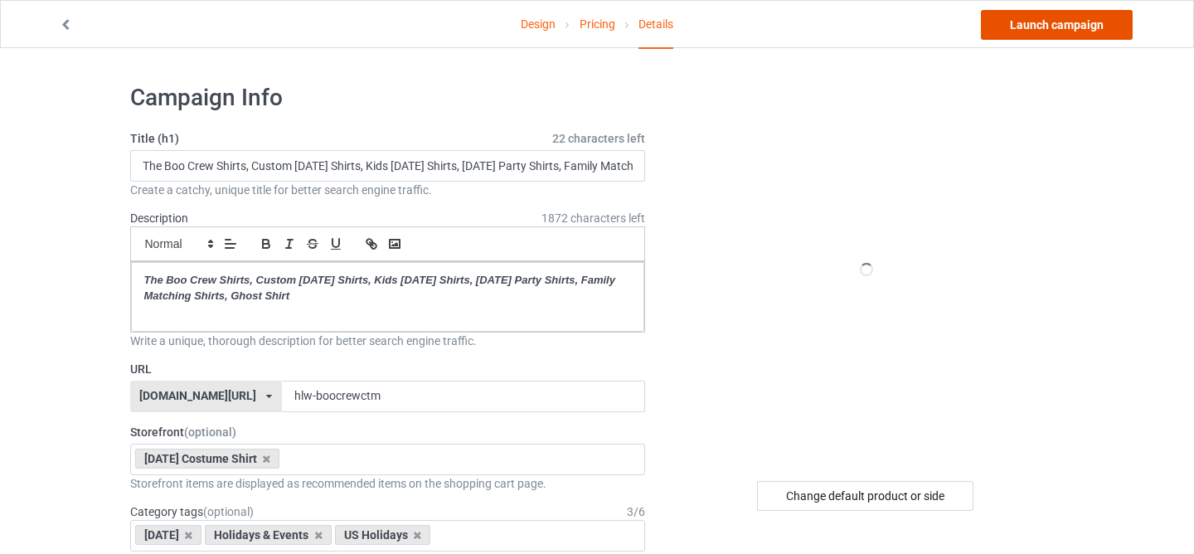
click at [1035, 27] on link "Launch campaign" at bounding box center [1057, 25] width 152 height 30
